Goal: Check status: Check status

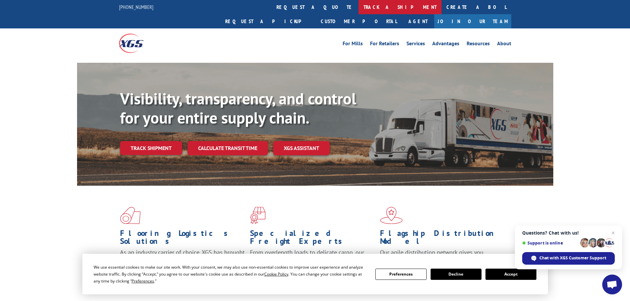
click at [359, 12] on link "track a shipment" at bounding box center [400, 7] width 83 height 14
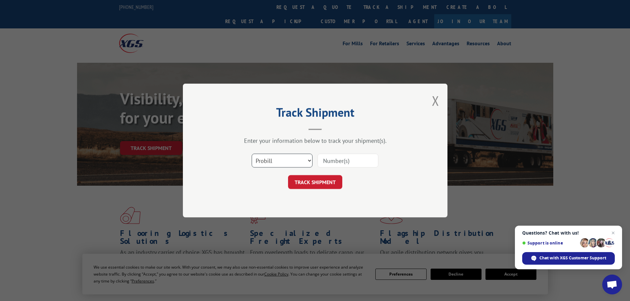
click at [304, 164] on select "Select category... Probill BOL PO" at bounding box center [282, 161] width 61 height 14
click at [252, 154] on select "Select category... Probill BOL PO" at bounding box center [282, 161] width 61 height 14
paste input "15339872"
type input "15339872"
click at [319, 182] on button "TRACK SHIPMENT" at bounding box center [315, 182] width 54 height 14
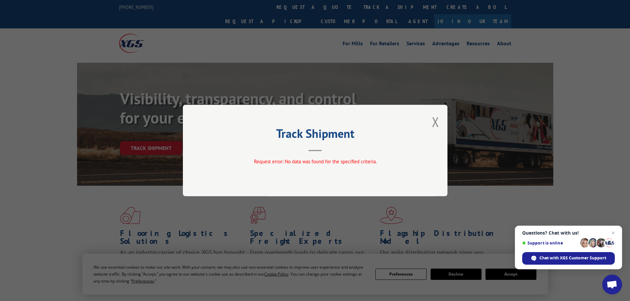
click at [434, 121] on button "Close modal" at bounding box center [435, 122] width 7 height 18
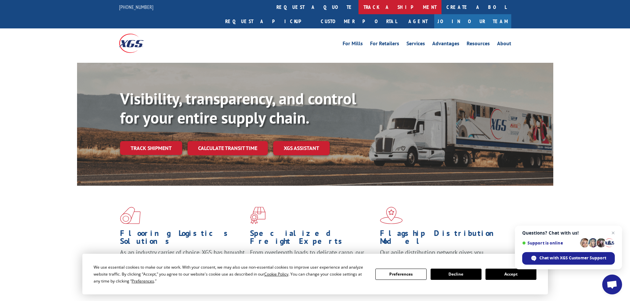
click at [359, 7] on link "track a shipment" at bounding box center [400, 7] width 83 height 14
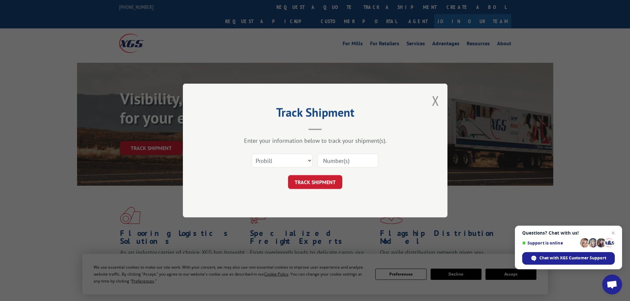
paste input "15339872"
type input "15339872"
click at [323, 185] on button "TRACK SHIPMENT" at bounding box center [315, 182] width 54 height 14
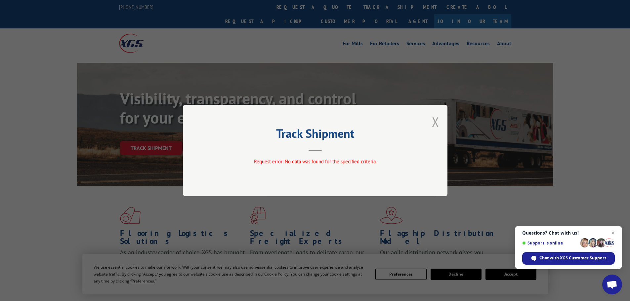
click at [436, 127] on button "Close modal" at bounding box center [435, 122] width 7 height 18
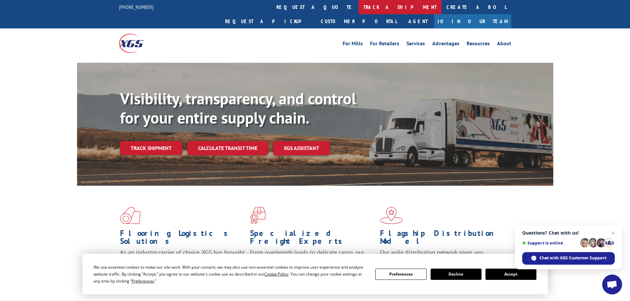
click at [359, 5] on link "track a shipment" at bounding box center [400, 7] width 83 height 14
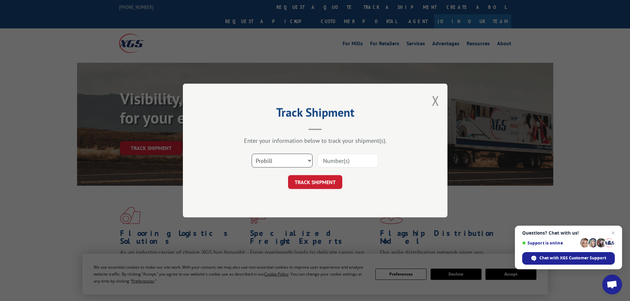
click at [291, 159] on select "Select category... Probill BOL PO" at bounding box center [282, 161] width 61 height 14
click at [252, 154] on select "Select category... Probill BOL PO" at bounding box center [282, 161] width 61 height 14
paste input "15339872"
type input "15339872"
click at [335, 175] on button "TRACK SHIPMENT" at bounding box center [315, 182] width 54 height 14
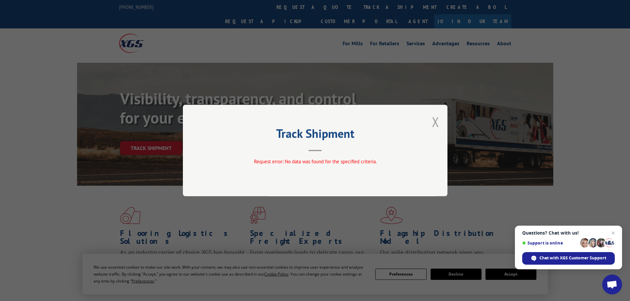
click at [435, 122] on button "Close modal" at bounding box center [435, 122] width 7 height 18
